Goal: Find specific fact

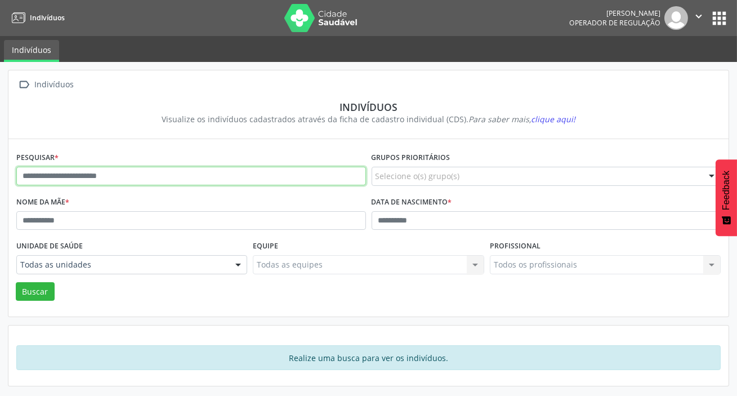
click at [288, 176] on input "text" at bounding box center [191, 176] width 350 height 19
type input "*********"
click at [16, 282] on button "Buscar" at bounding box center [35, 291] width 39 height 19
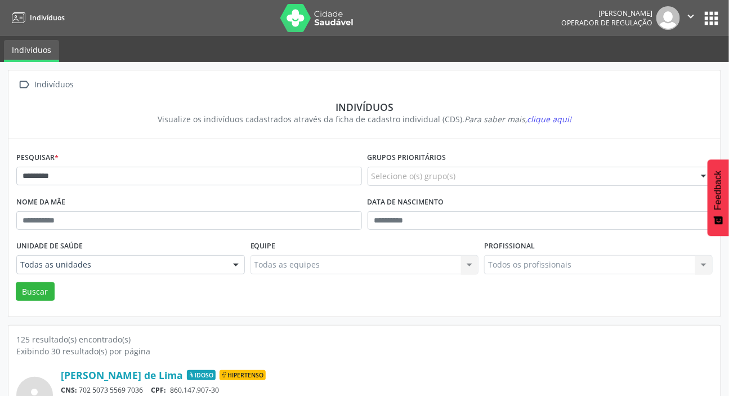
click at [177, 249] on div "Unidade de saúde Todas as unidades Todas as unidades NASF Pedra do Touro NASF T…" at bounding box center [131, 260] width 234 height 44
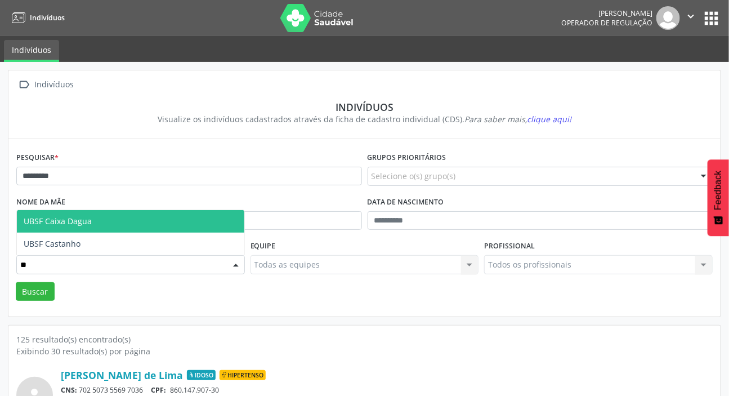
type input "***"
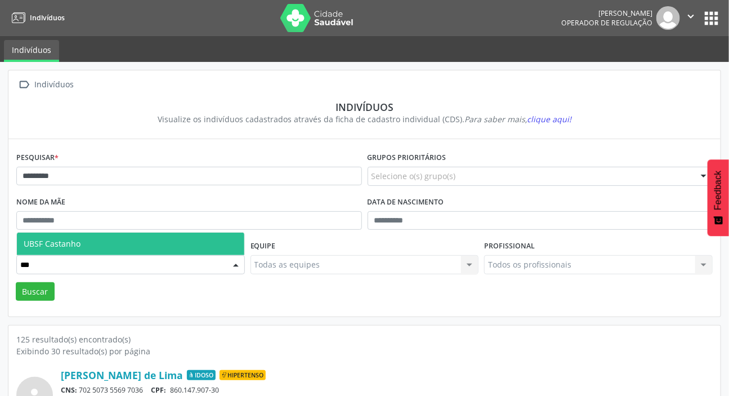
click at [207, 242] on span "UBSF Castanho" at bounding box center [130, 244] width 227 height 23
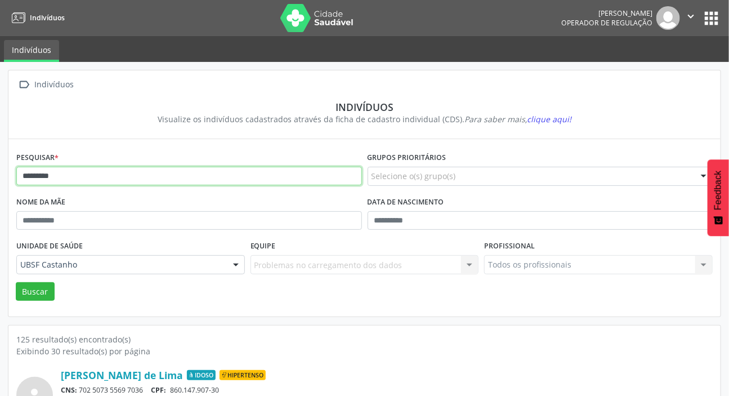
drag, startPoint x: 337, startPoint y: 176, endPoint x: 320, endPoint y: 173, distance: 16.7
click at [320, 173] on input "*********" at bounding box center [189, 176] width 346 height 19
click at [16, 282] on button "Buscar" at bounding box center [35, 291] width 39 height 19
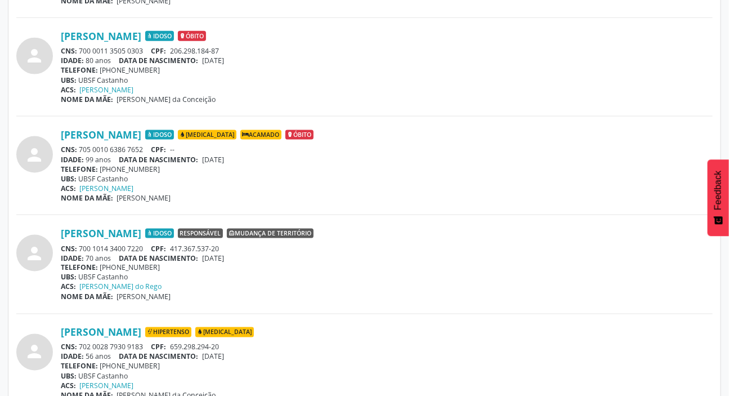
scroll to position [556, 0]
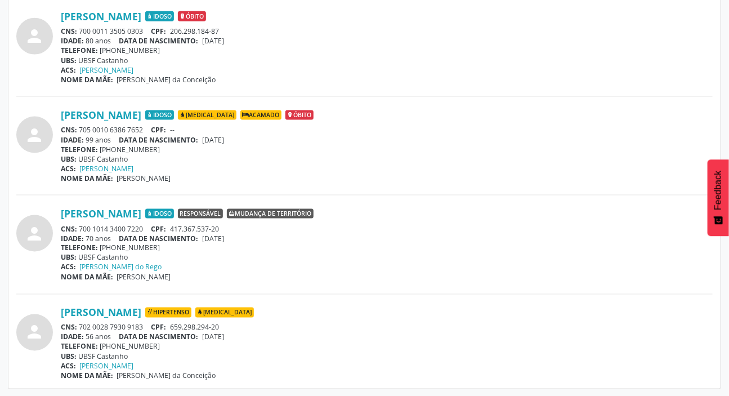
drag, startPoint x: 81, startPoint y: 328, endPoint x: 145, endPoint y: 328, distance: 64.2
click at [145, 328] on div "CNS: 702 0028 7930 9183 CPF: 659.298.294-20" at bounding box center [387, 328] width 652 height 10
copy div "702 0028 7930 9183"
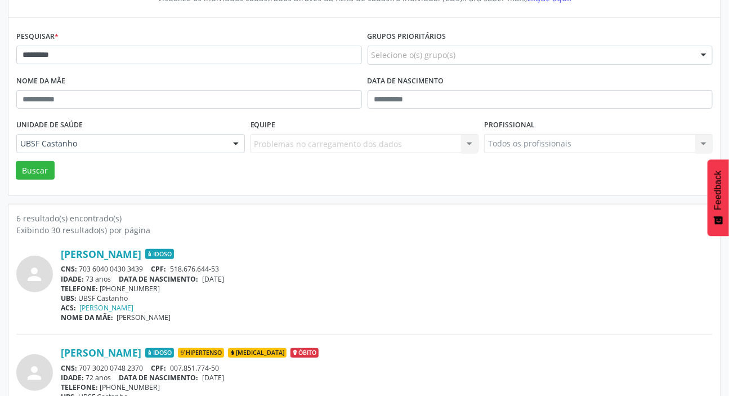
scroll to position [0, 0]
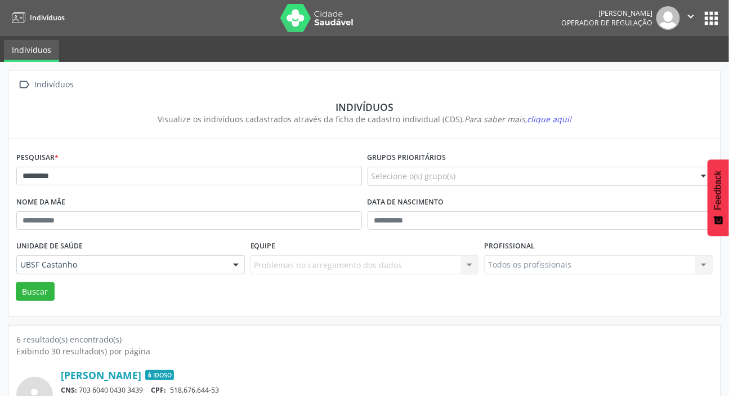
click at [718, 19] on button "apps" at bounding box center [711, 18] width 20 height 20
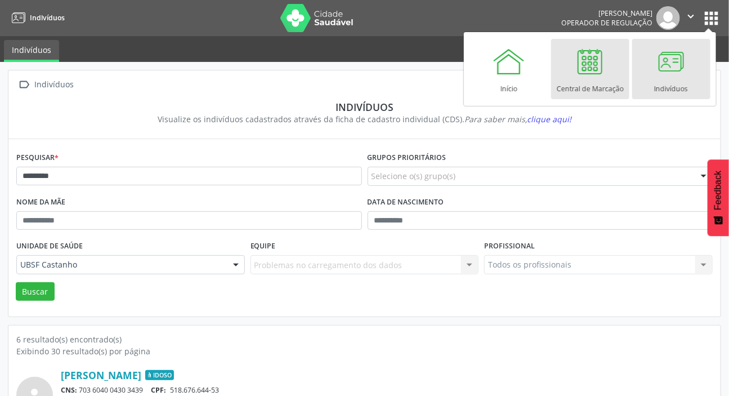
click at [623, 75] on link "Central de Marcação" at bounding box center [590, 69] width 78 height 60
